Goal: Task Accomplishment & Management: Manage account settings

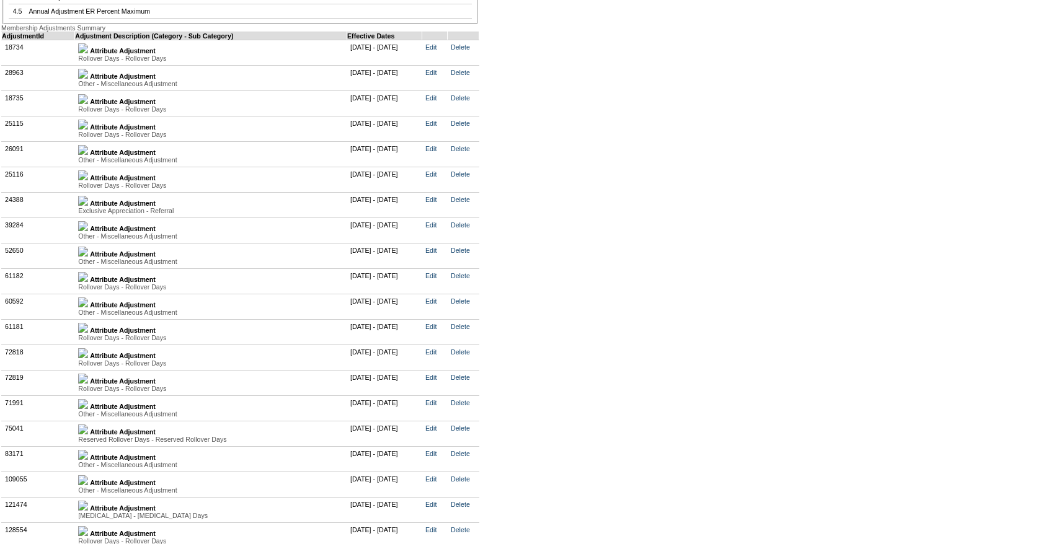
scroll to position [2887, 0]
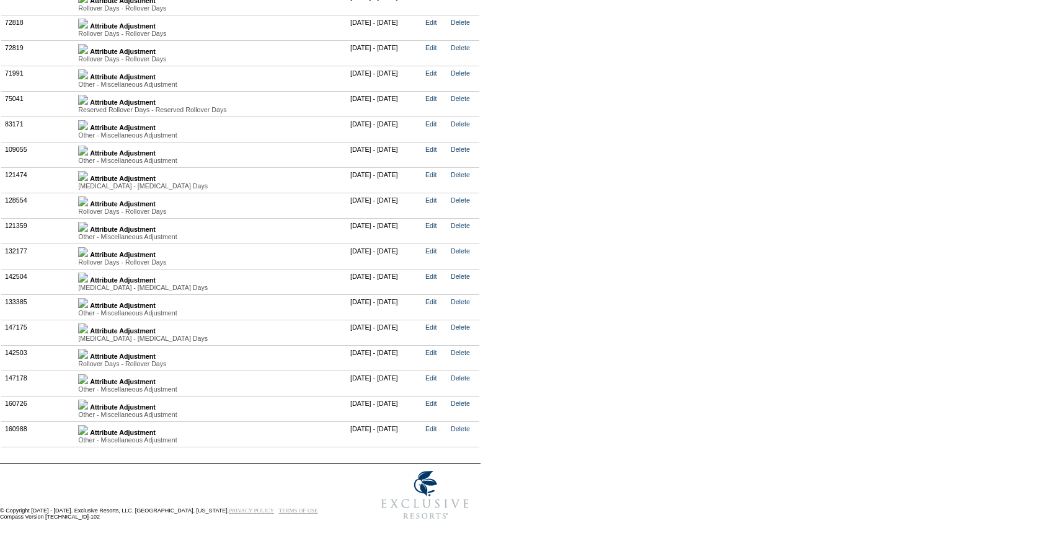
click at [88, 425] on img at bounding box center [83, 430] width 10 height 10
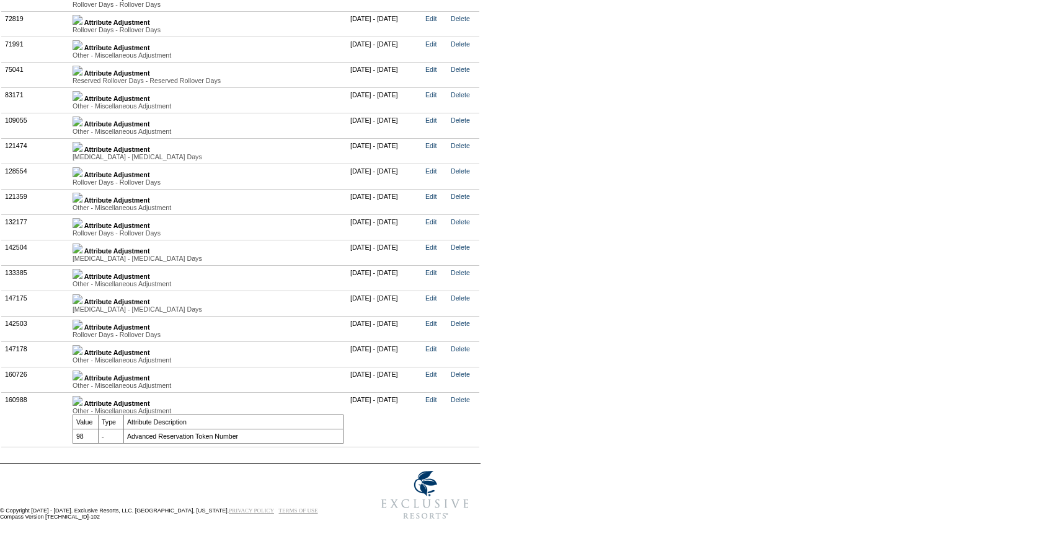
click at [82, 381] on img at bounding box center [78, 376] width 10 height 10
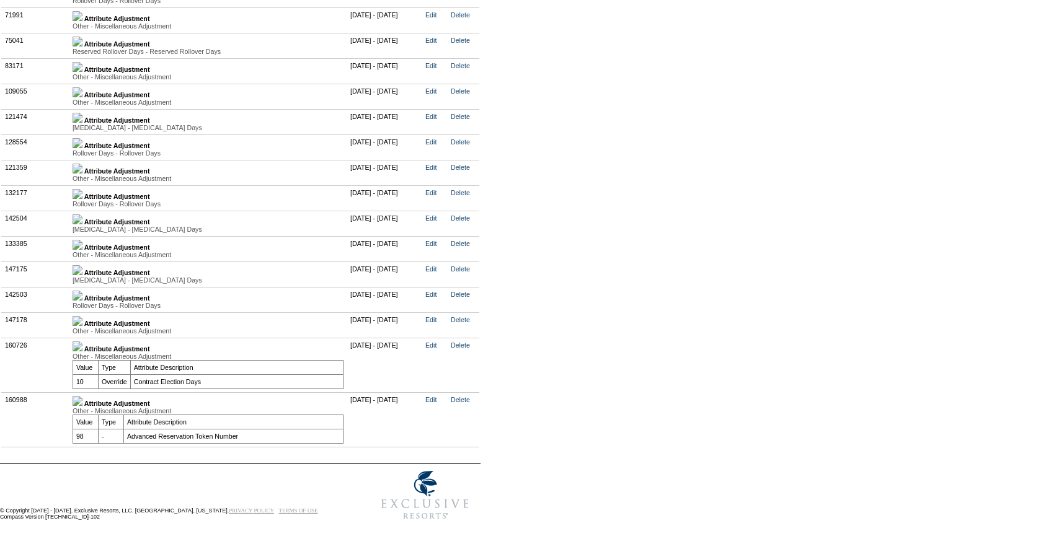
click at [82, 326] on img at bounding box center [78, 321] width 10 height 10
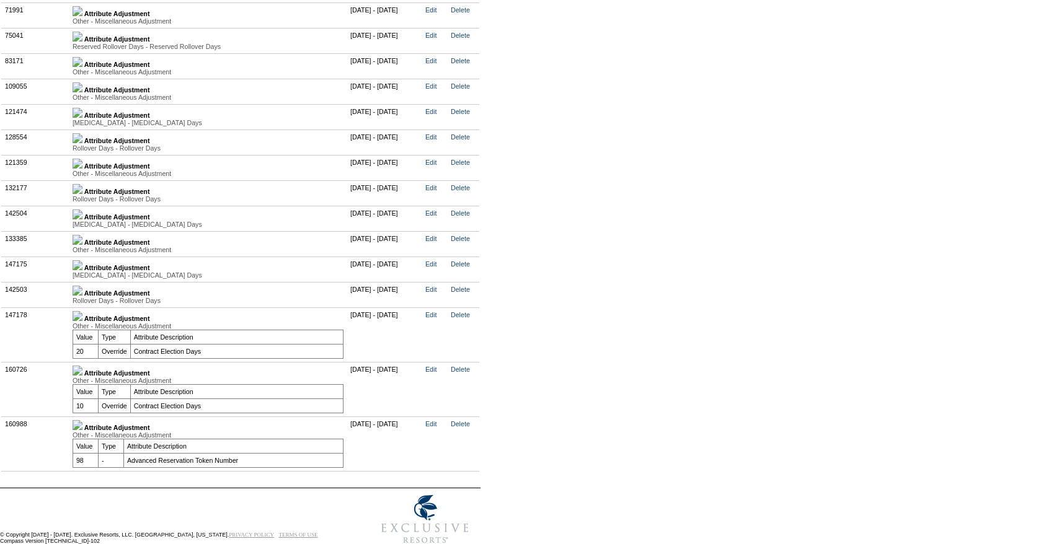
click at [82, 321] on img at bounding box center [78, 316] width 10 height 10
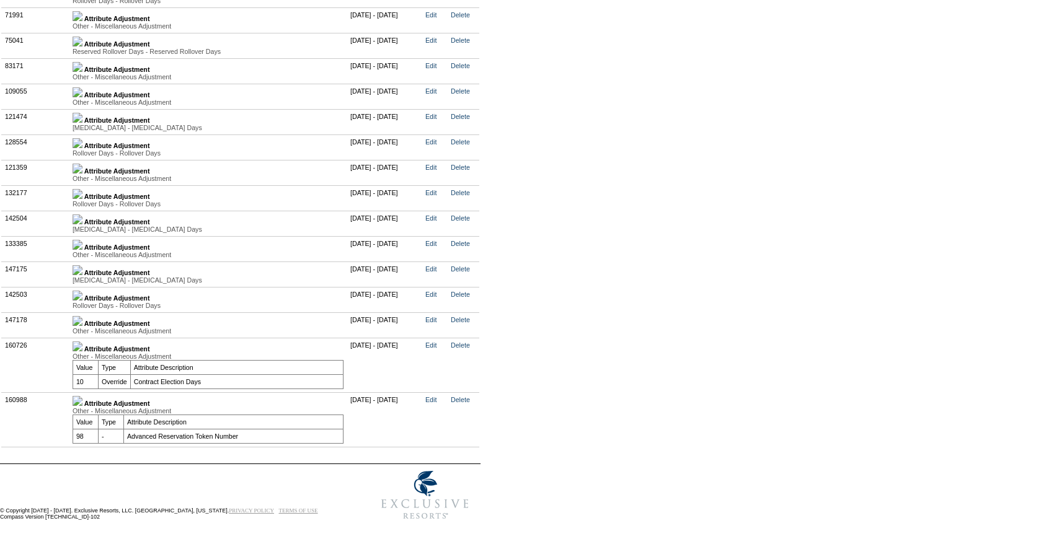
scroll to position [2971, 0]
click at [436, 396] on link "Edit" at bounding box center [430, 399] width 11 height 7
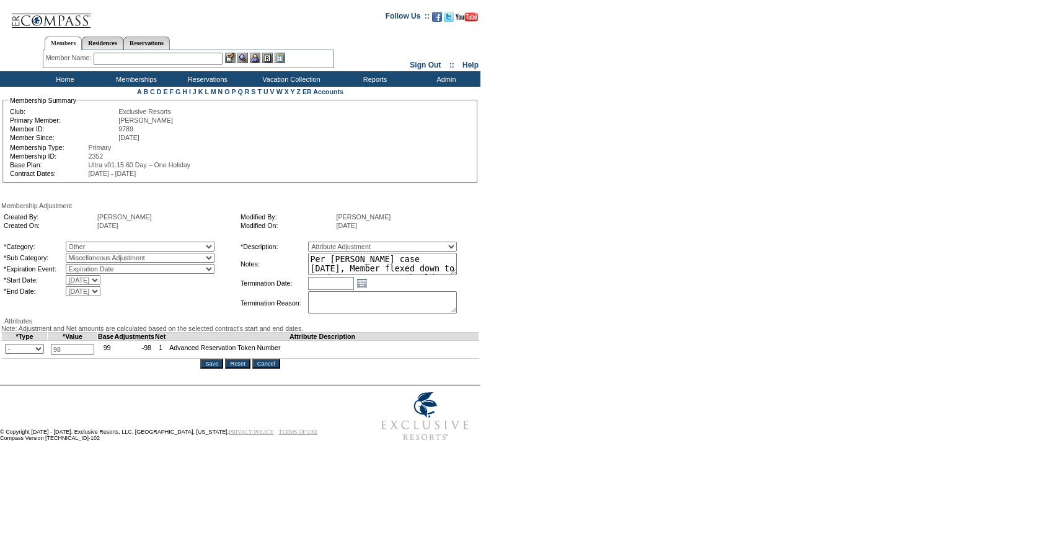
click at [100, 296] on select "7/31/2006 7/31/2007 7/31/2008 7/31/2009 7/31/2010 7/31/2011 7/31/2012 7/31/2013…" at bounding box center [83, 291] width 35 height 10
select select "8/31/2069 12:00:00 AM"
click at [91, 290] on select "7/31/2006 7/31/2007 7/31/2008 7/31/2009 7/31/2010 7/31/2011 7/31/2012 7/31/2013…" at bounding box center [83, 291] width 35 height 10
click at [216, 369] on input "Save" at bounding box center [211, 364] width 23 height 10
